Goal: Task Accomplishment & Management: Use online tool/utility

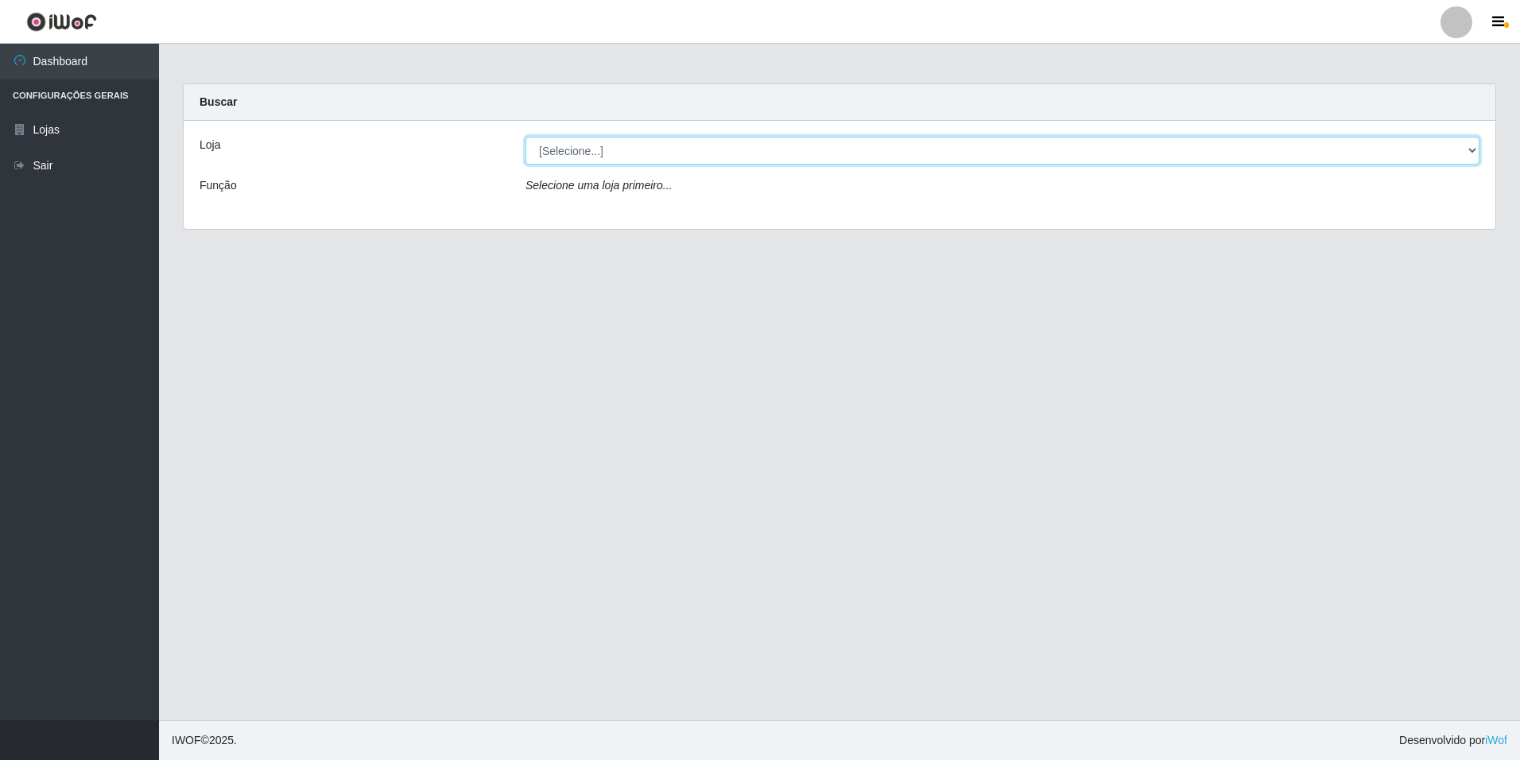
click at [1469, 151] on select "[Selecione...] [GEOGRAPHIC_DATA] - [GEOGRAPHIC_DATA]" at bounding box center [1003, 151] width 954 height 28
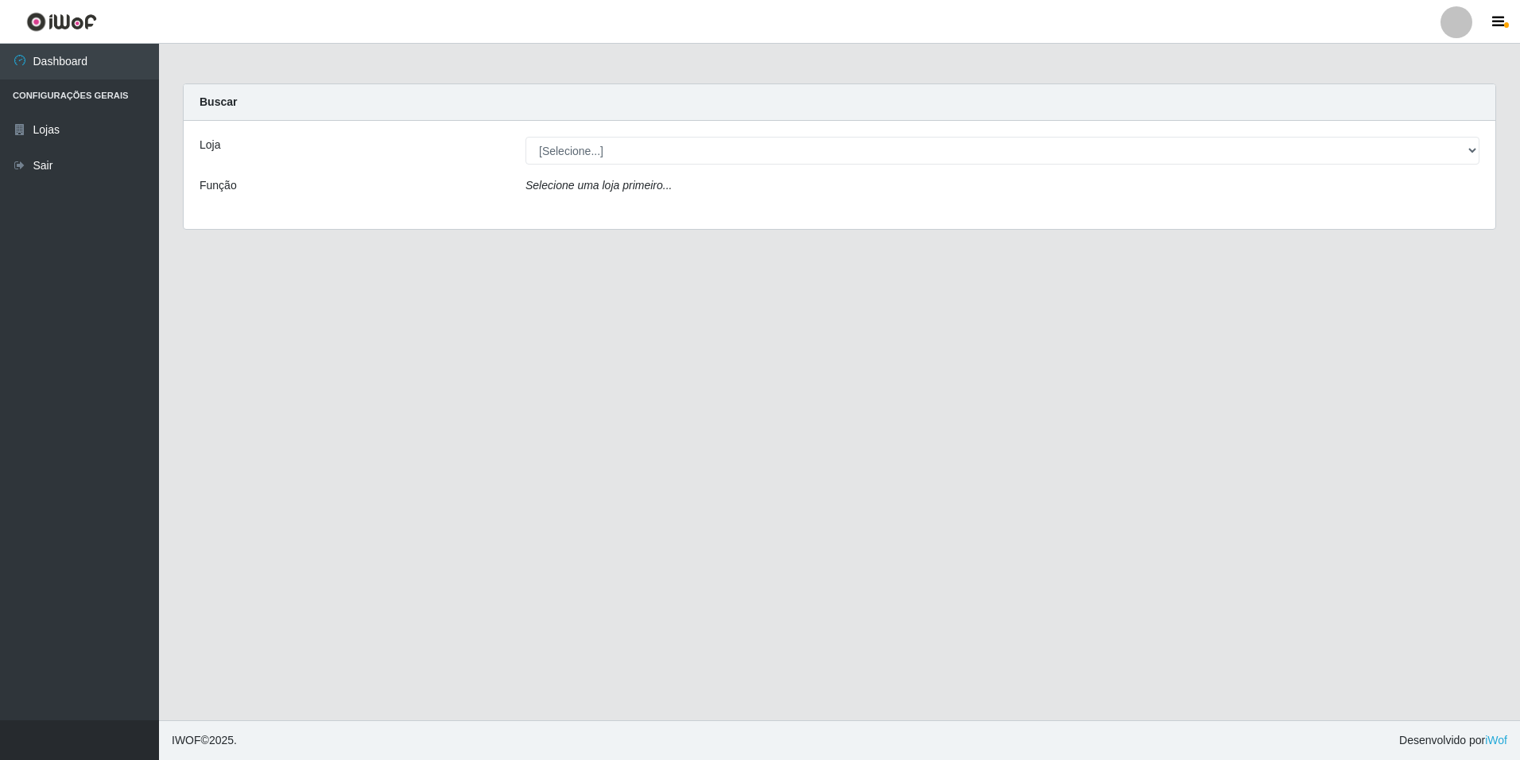
click at [680, 212] on div "Loja [Selecione...] Carone - [GEOGRAPHIC_DATA] Função Selecione uma loja primei…" at bounding box center [840, 175] width 1312 height 108
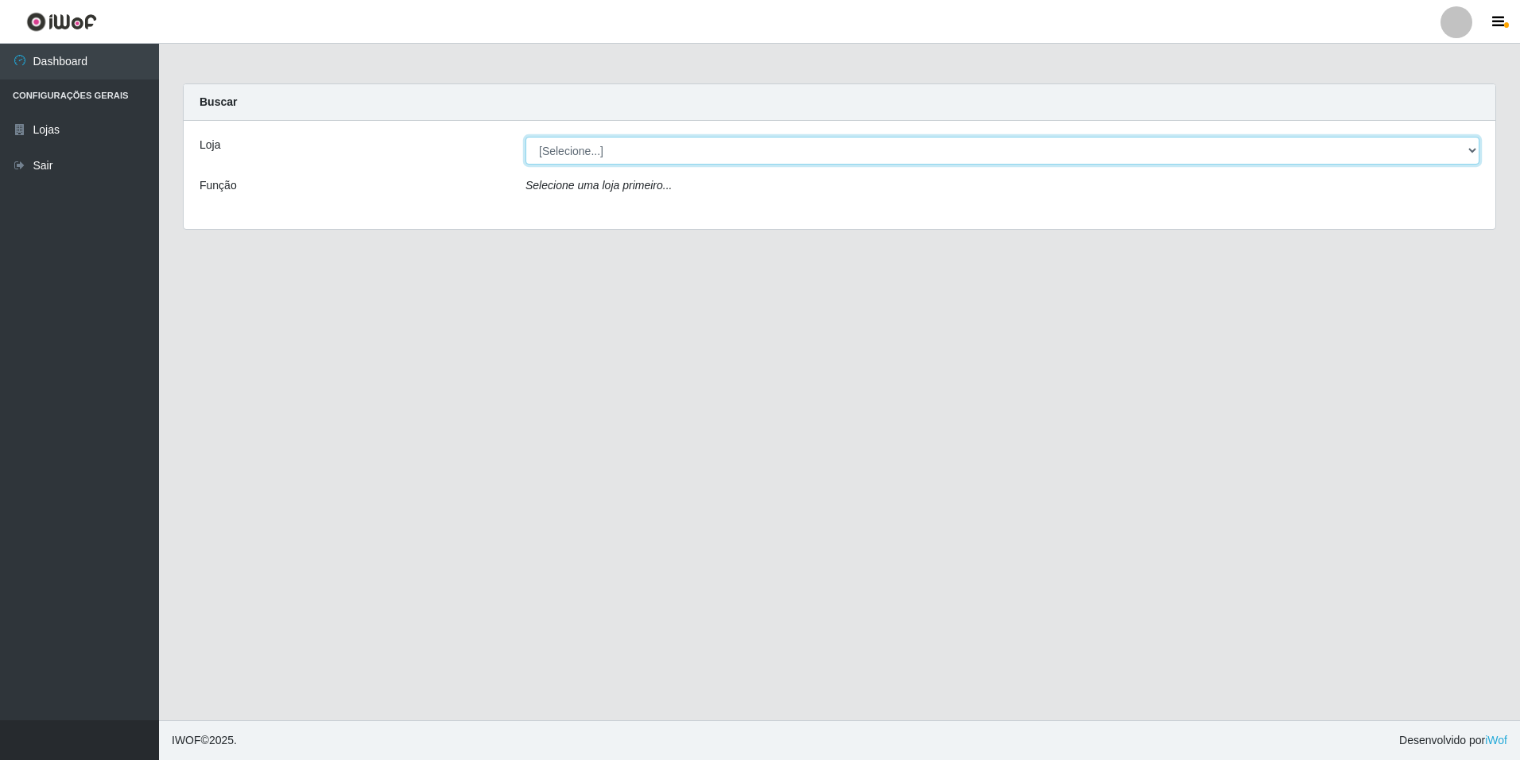
click at [559, 150] on select "[Selecione...] [GEOGRAPHIC_DATA] - [GEOGRAPHIC_DATA]" at bounding box center [1003, 151] width 954 height 28
select select "528"
click at [526, 137] on select "[Selecione...] [GEOGRAPHIC_DATA] - [GEOGRAPHIC_DATA]" at bounding box center [1003, 151] width 954 height 28
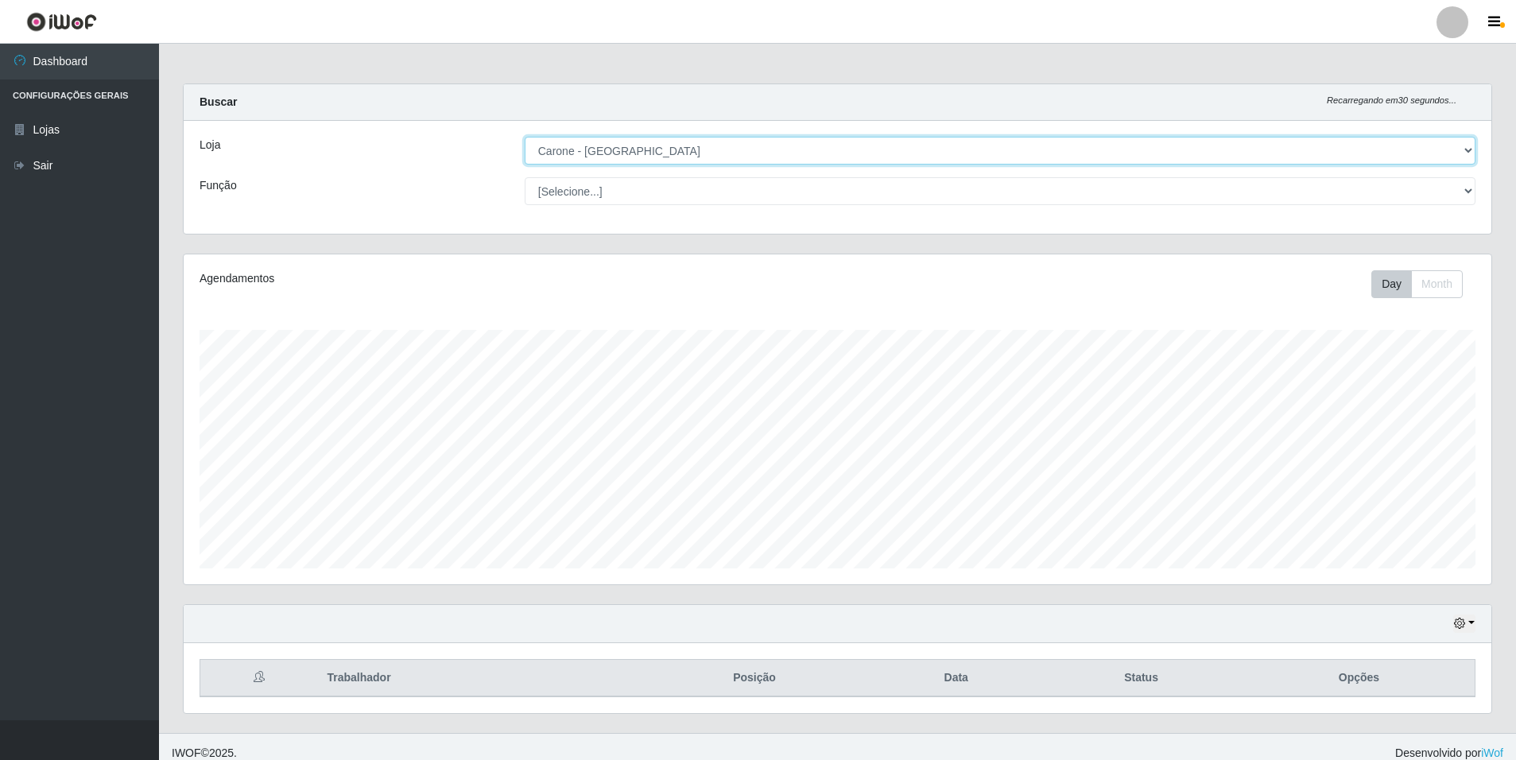
scroll to position [330, 1308]
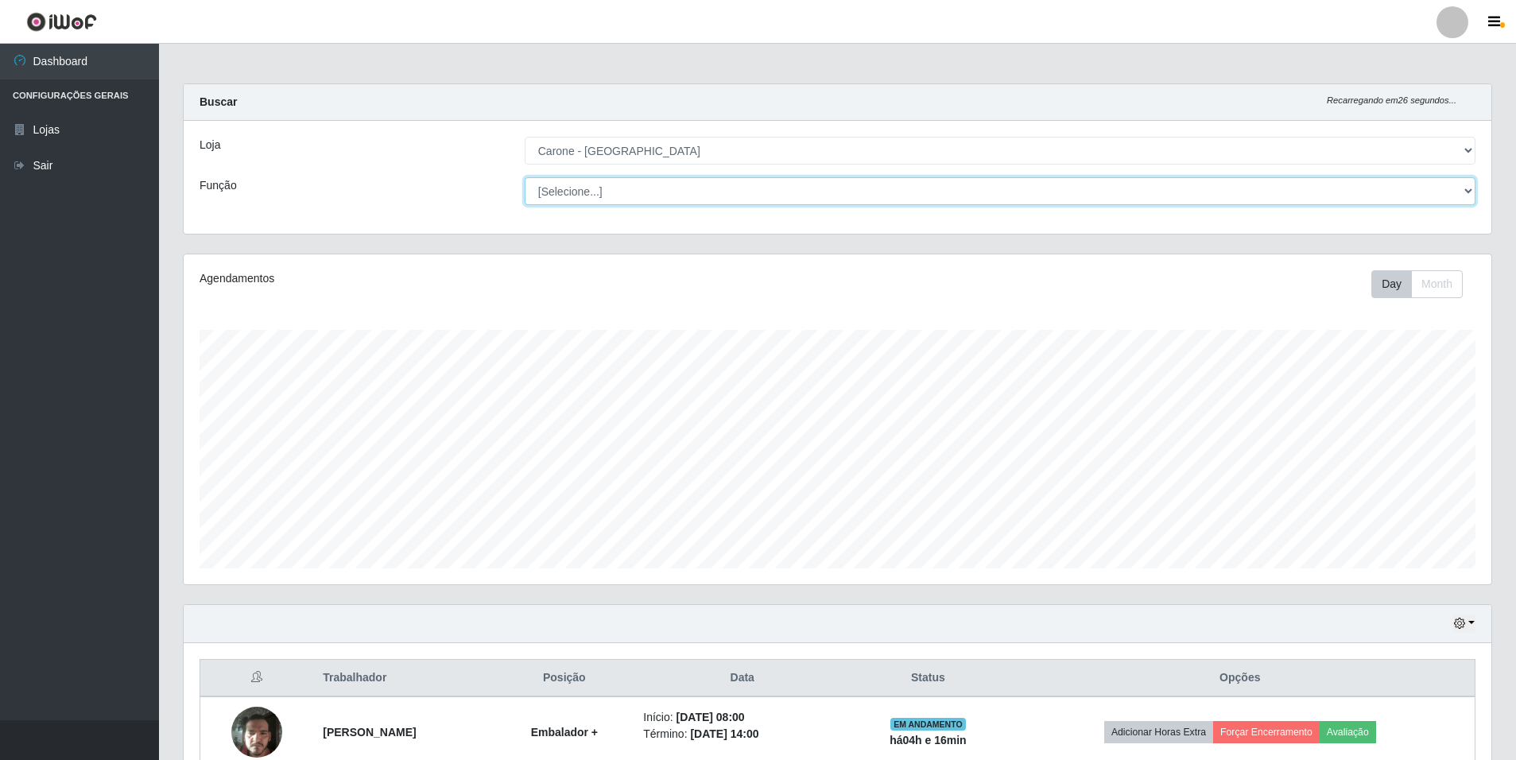
click at [1467, 192] on select "[Selecione...] Auxiliar de Depósito Auxiliar de Depósito + Auxiliar de Depósito…" at bounding box center [1000, 191] width 951 height 28
select select "82"
click at [525, 177] on select "[Selecione...] Auxiliar de Depósito Auxiliar de Depósito + Auxiliar de Depósito…" at bounding box center [1000, 191] width 951 height 28
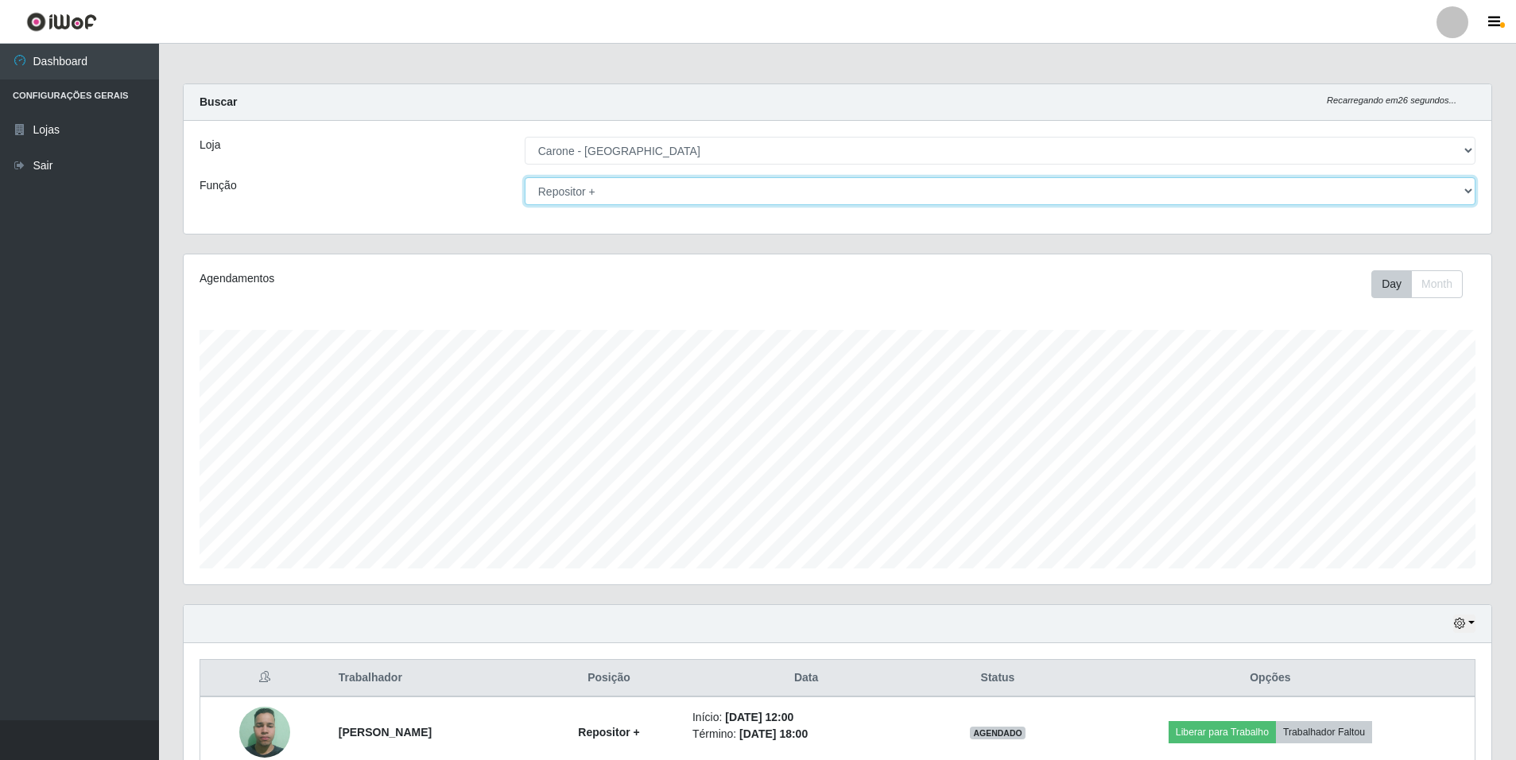
scroll to position [83, 0]
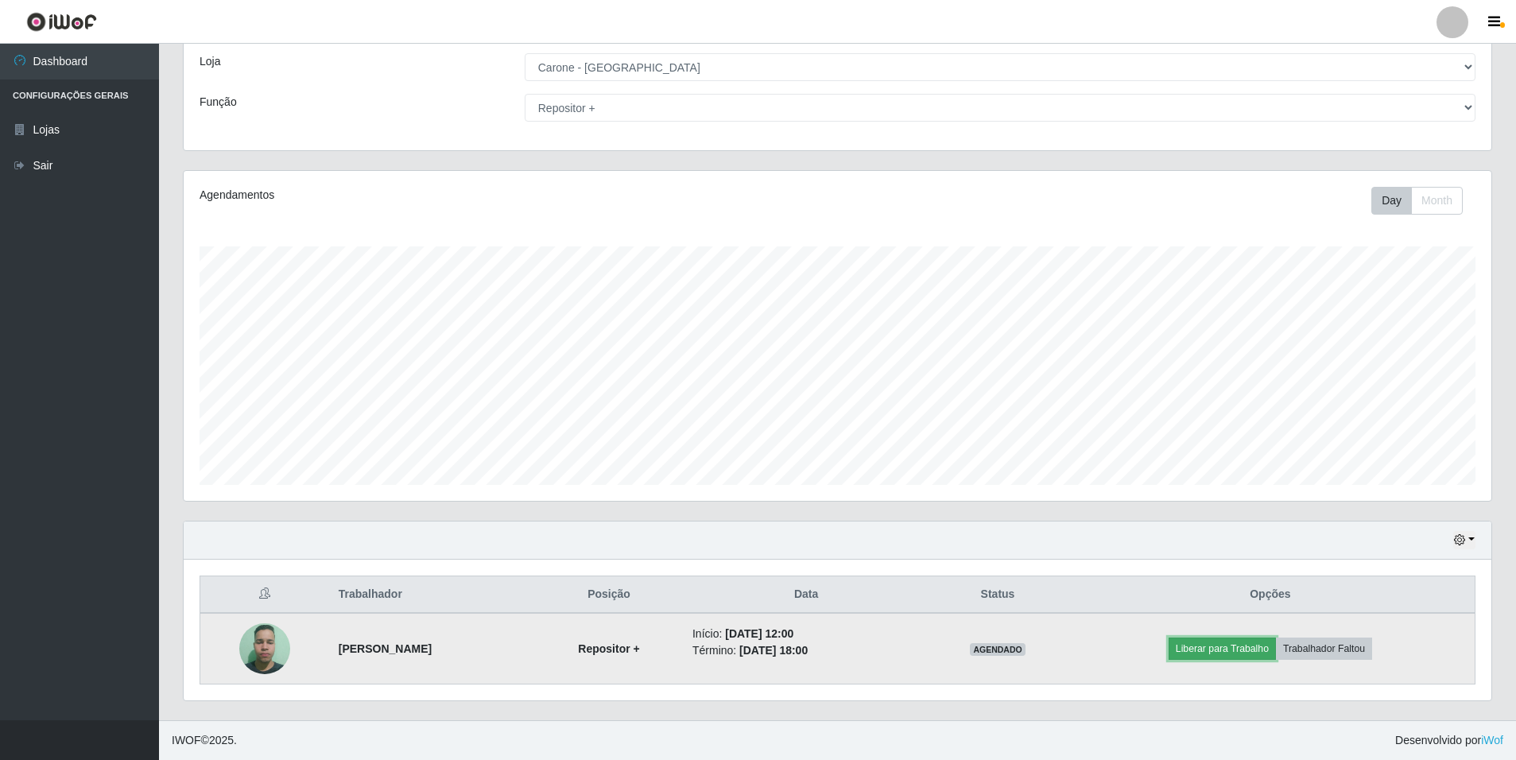
click at [1256, 644] on button "Liberar para Trabalho" at bounding box center [1222, 649] width 107 height 22
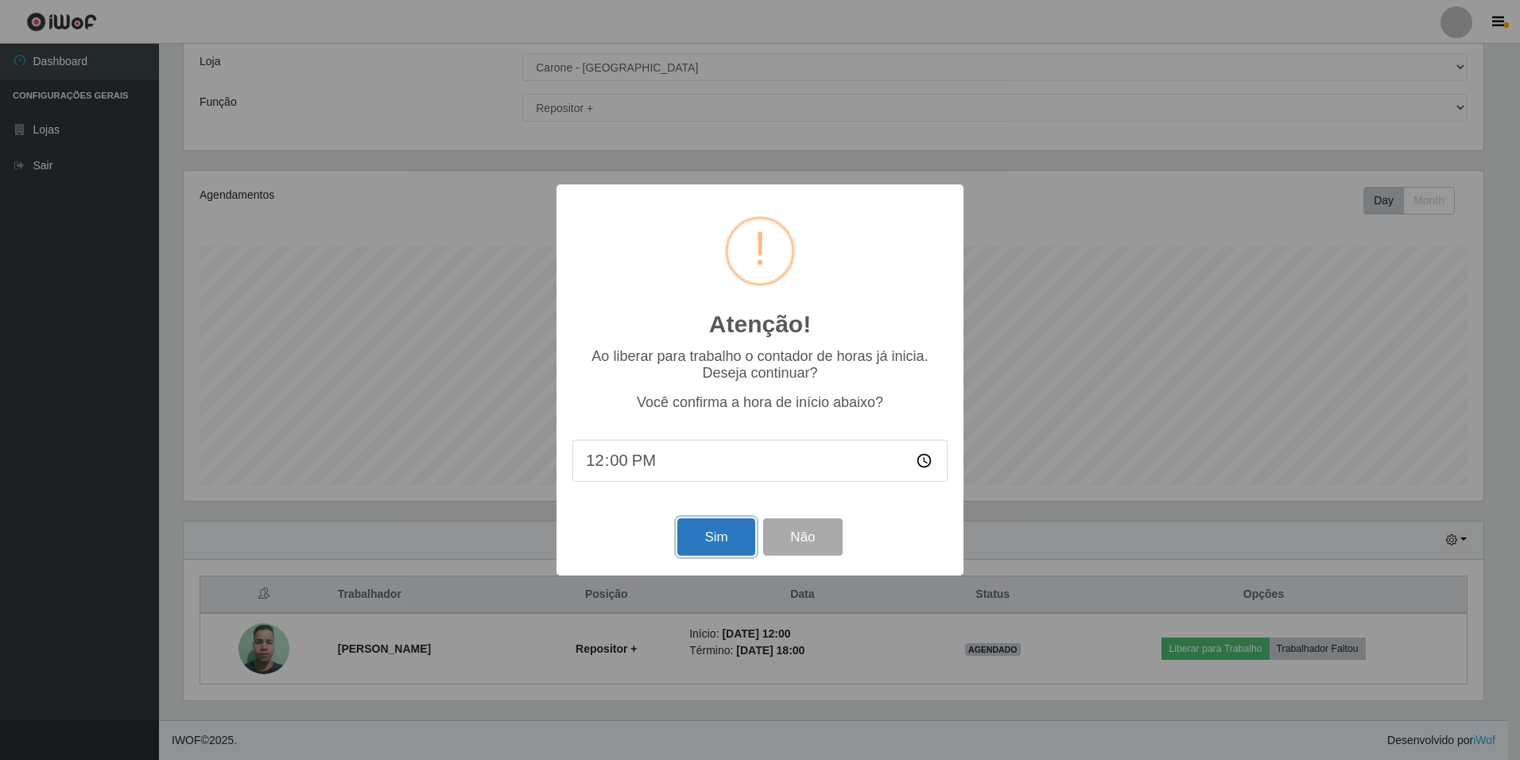
click at [721, 539] on button "Sim" at bounding box center [715, 536] width 77 height 37
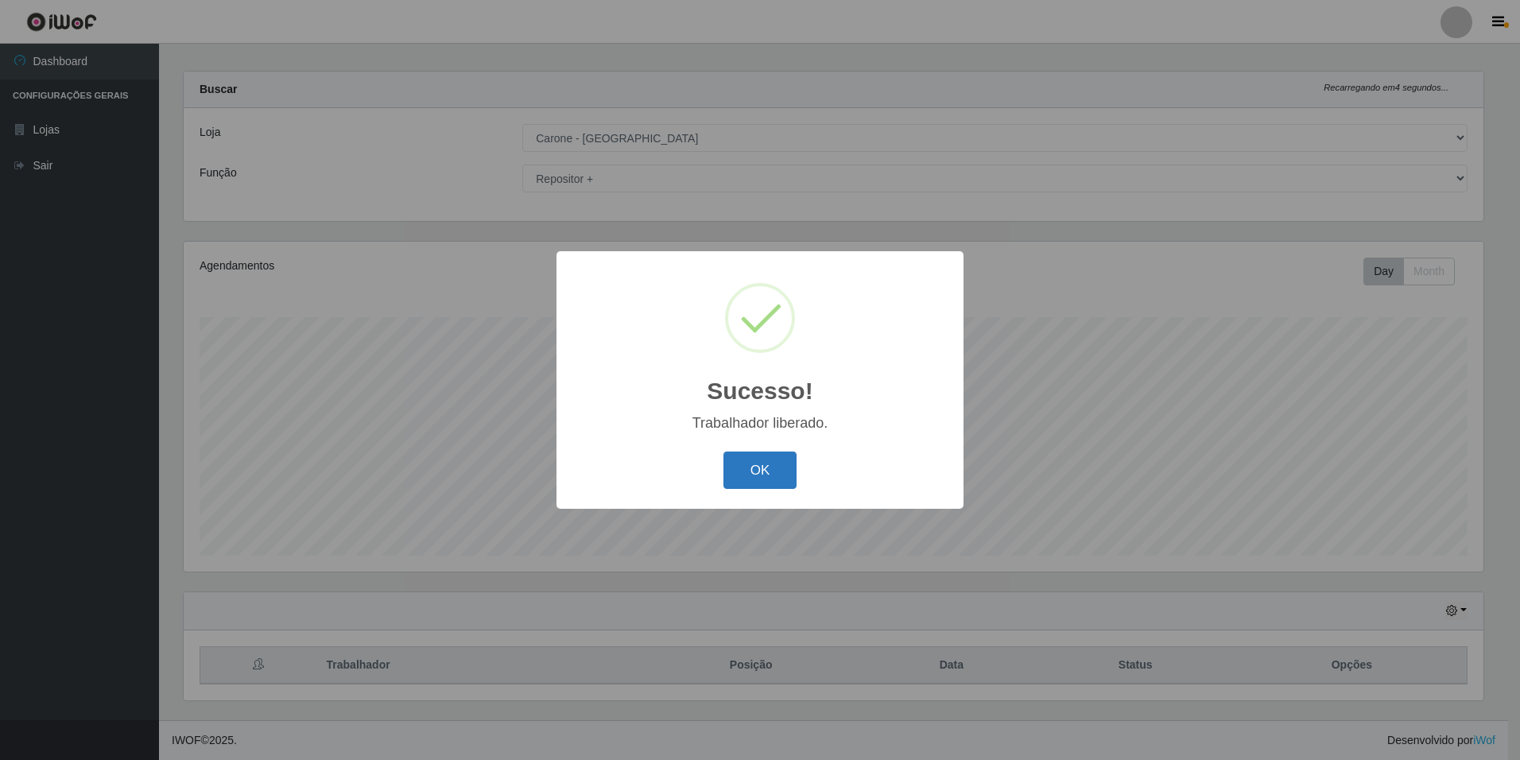
click at [766, 468] on button "OK" at bounding box center [761, 470] width 74 height 37
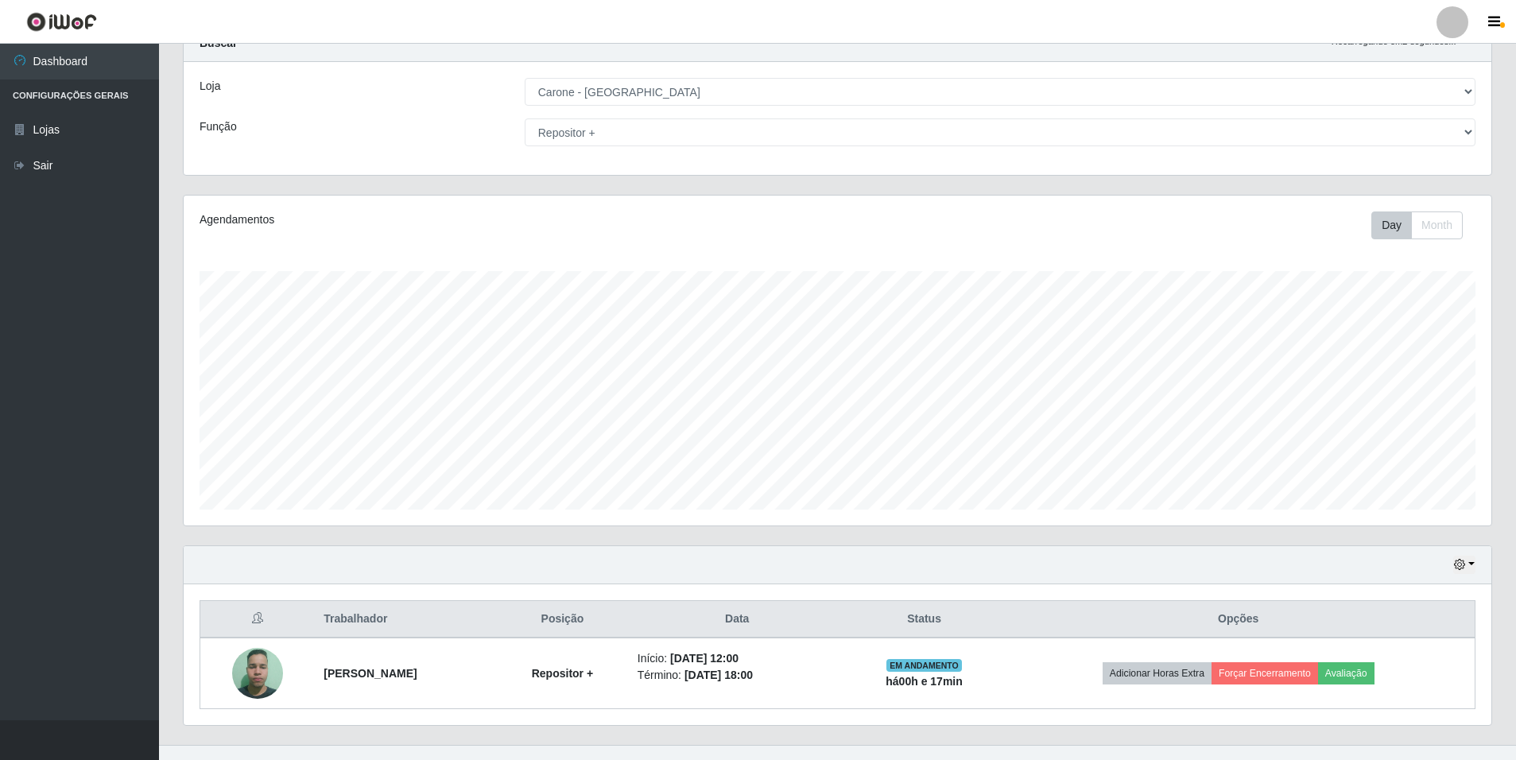
scroll to position [83, 0]
